Goal: Use online tool/utility: Utilize a website feature to perform a specific function

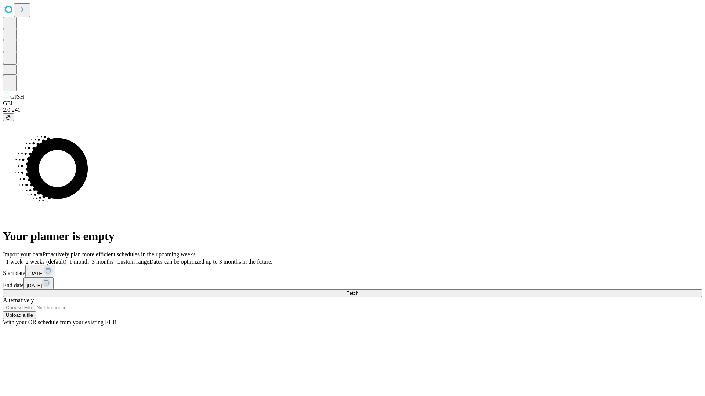
click at [358, 291] on span "Fetch" at bounding box center [352, 294] width 12 height 6
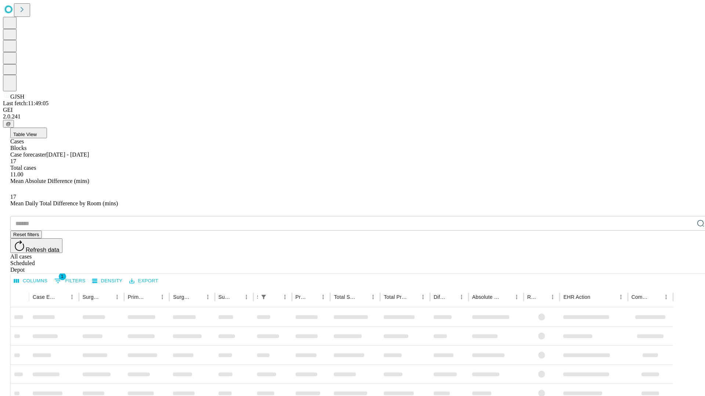
click at [37, 132] on span "Table View" at bounding box center [24, 135] width 23 height 6
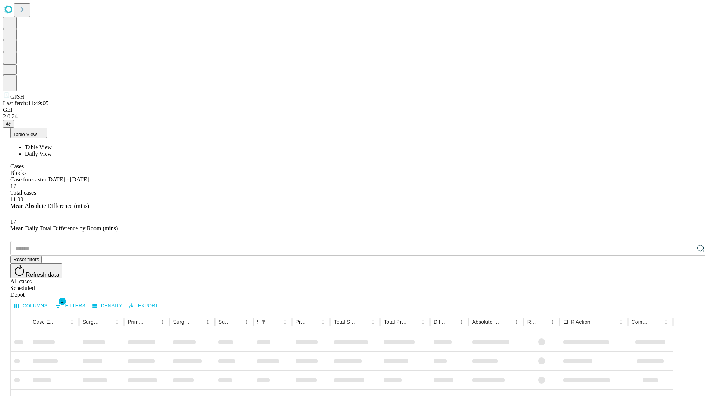
click at [52, 151] on span "Daily View" at bounding box center [38, 154] width 27 height 6
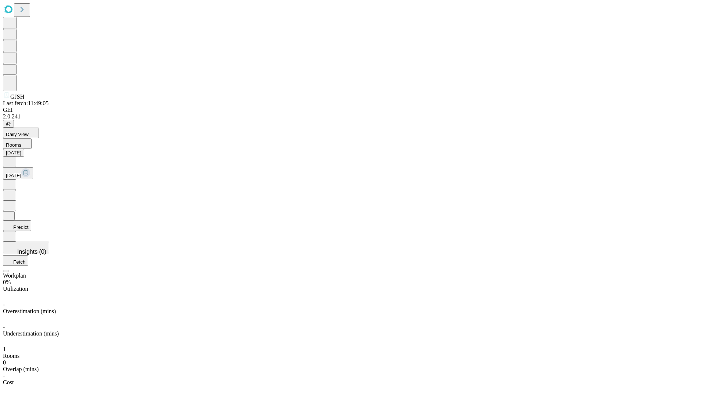
click at [31, 221] on button "Predict" at bounding box center [17, 226] width 28 height 11
